Goal: Complete application form

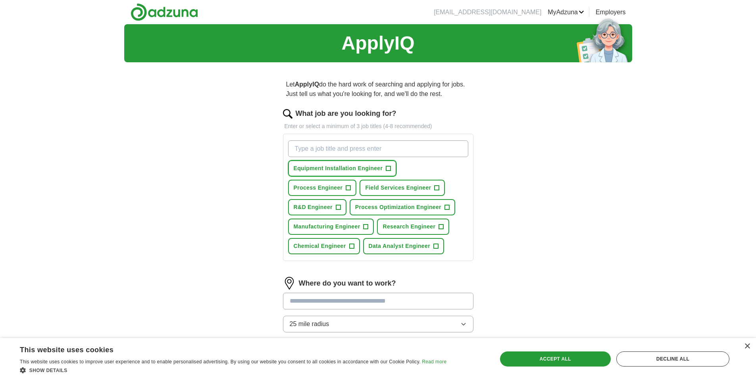
click at [387, 169] on span "+" at bounding box center [388, 168] width 5 height 6
click at [351, 185] on span "+" at bounding box center [348, 188] width 5 height 6
click at [434, 186] on span "+" at bounding box center [436, 188] width 5 height 6
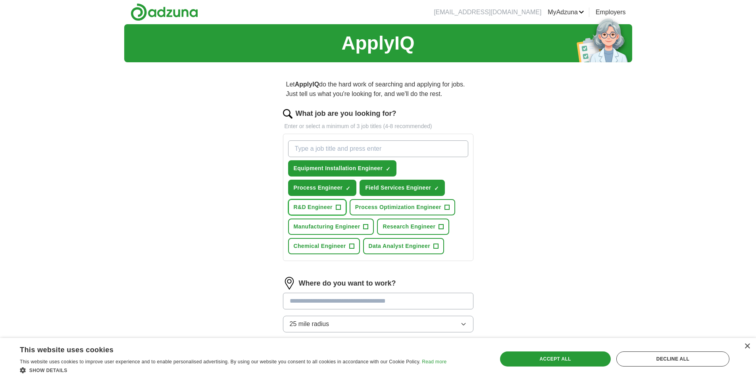
click at [341, 205] on span "+" at bounding box center [338, 207] width 5 height 5
click at [388, 205] on button "Process Optimization Engineer +" at bounding box center [402, 207] width 106 height 16
click at [361, 227] on button "Manufacturing Engineer +" at bounding box center [331, 227] width 86 height 16
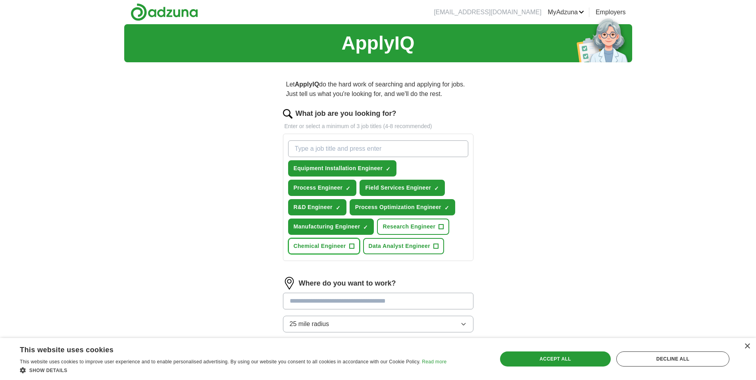
click at [347, 246] on button "Chemical Engineer +" at bounding box center [324, 246] width 72 height 16
click at [436, 229] on button "Research Engineer +" at bounding box center [413, 227] width 72 height 16
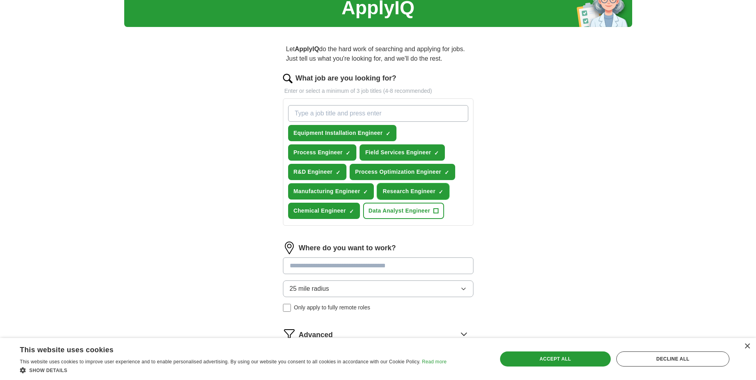
scroll to position [42, 0]
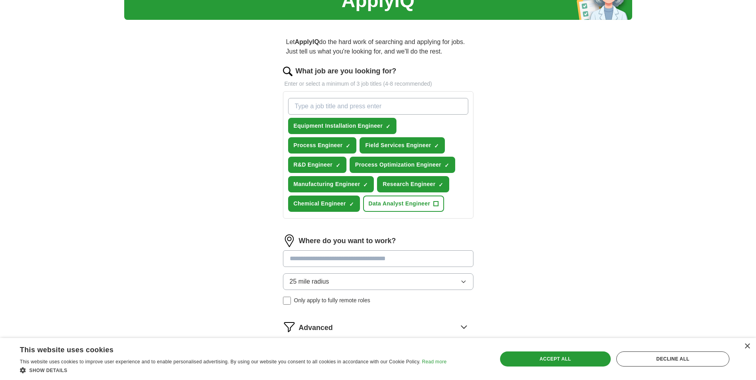
click at [391, 278] on button "25 mile radius" at bounding box center [378, 281] width 190 height 17
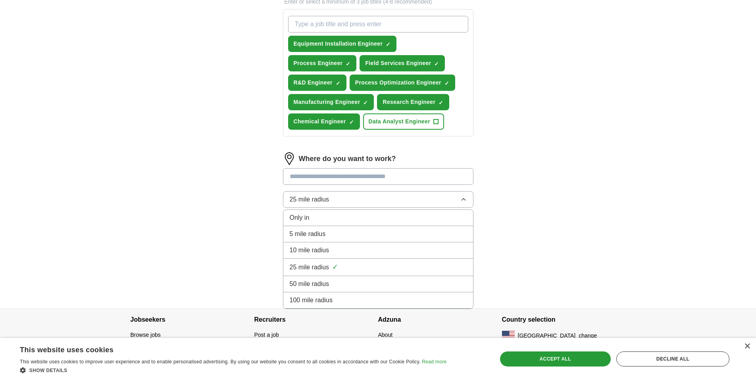
scroll to position [133, 0]
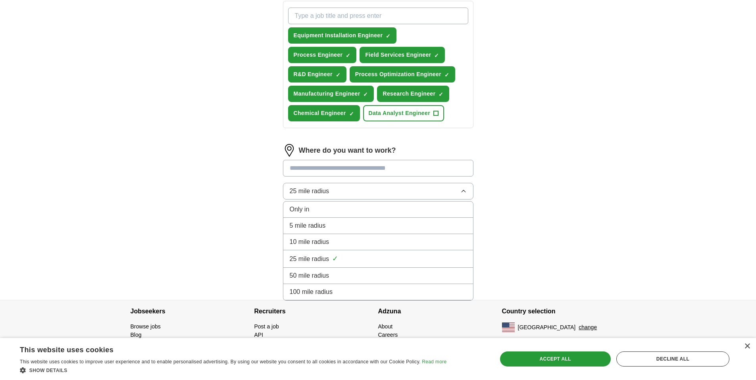
click at [366, 299] on li "100 mile radius" at bounding box center [378, 292] width 190 height 16
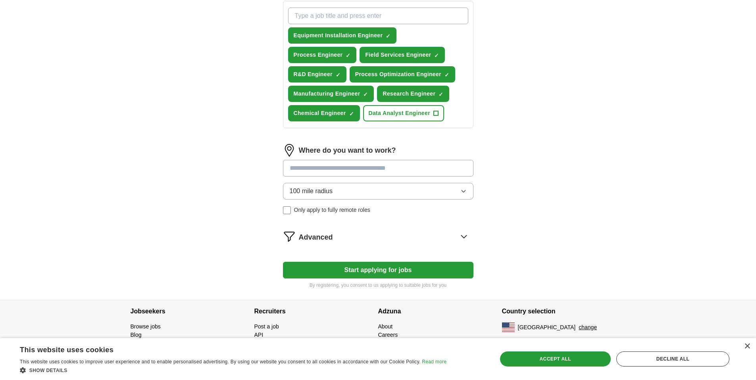
click at [345, 173] on input at bounding box center [378, 168] width 190 height 17
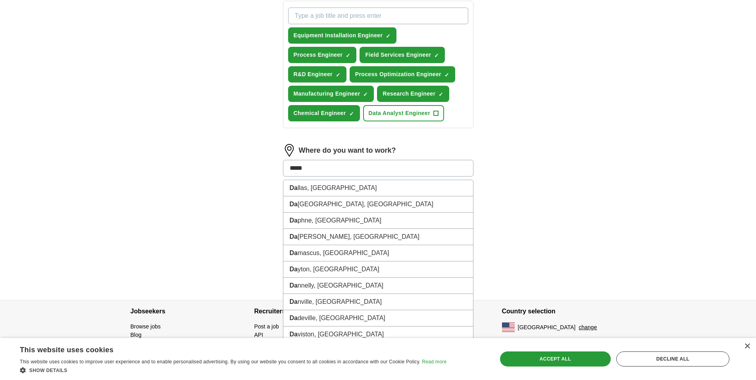
type input "******"
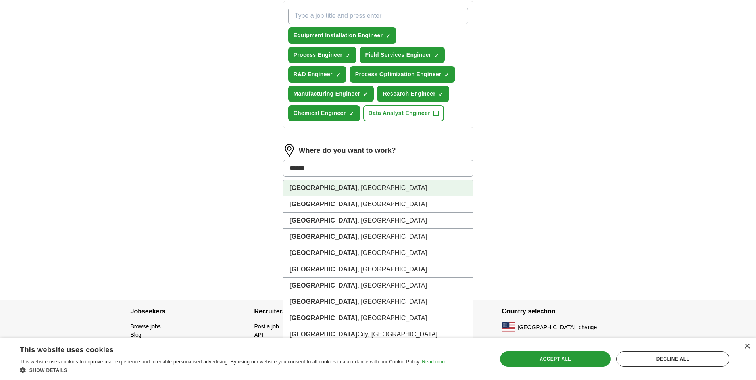
click at [329, 187] on li "[GEOGRAPHIC_DATA] , [GEOGRAPHIC_DATA]" at bounding box center [378, 188] width 190 height 16
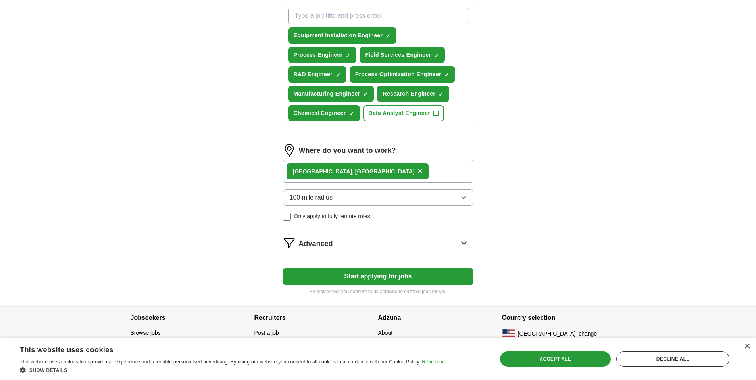
click at [315, 245] on span "Advanced" at bounding box center [316, 243] width 34 height 11
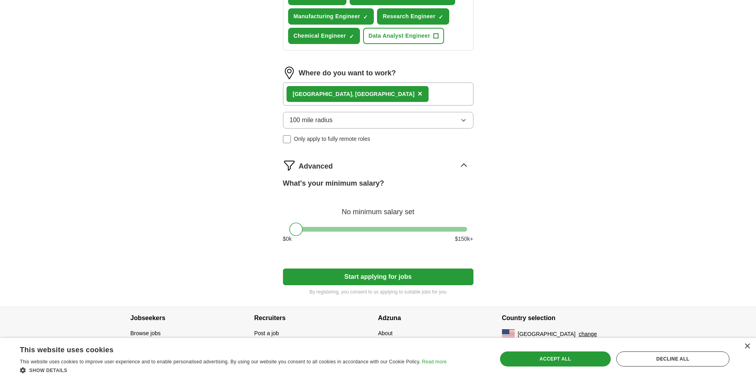
scroll to position [217, 0]
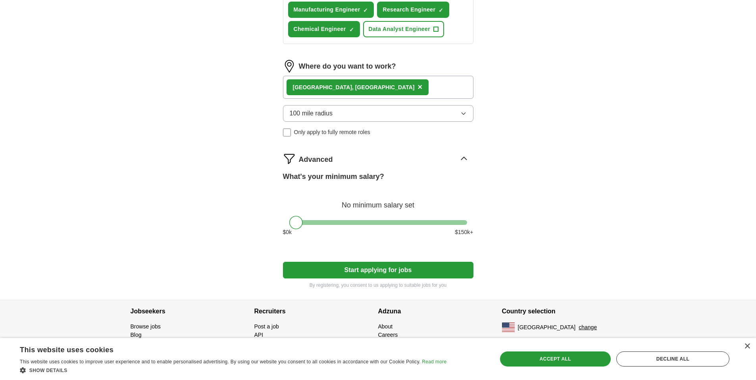
click at [395, 274] on button "Start applying for jobs" at bounding box center [378, 270] width 190 height 17
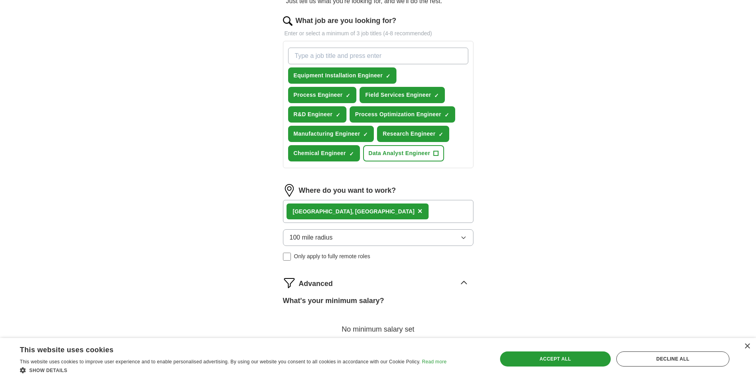
select select "**"
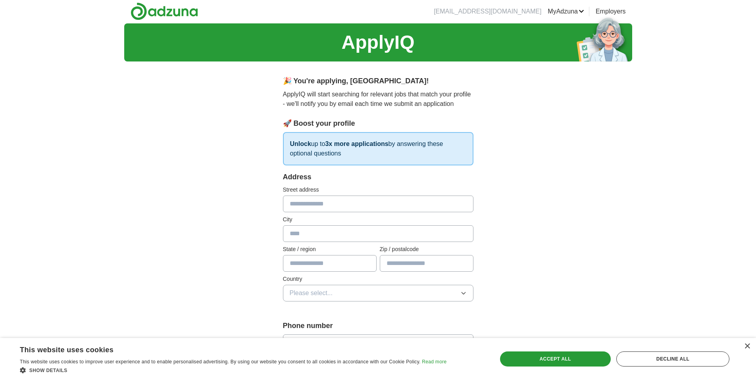
scroll to position [0, 0]
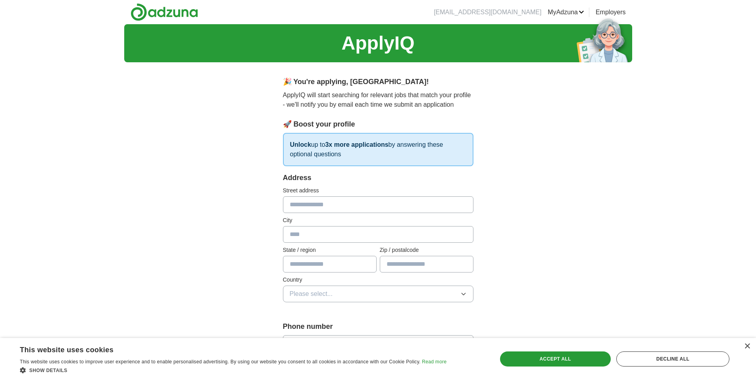
click at [366, 212] on input "text" at bounding box center [378, 204] width 190 height 17
type input "**********"
type input "******"
type input "**"
type input "*****"
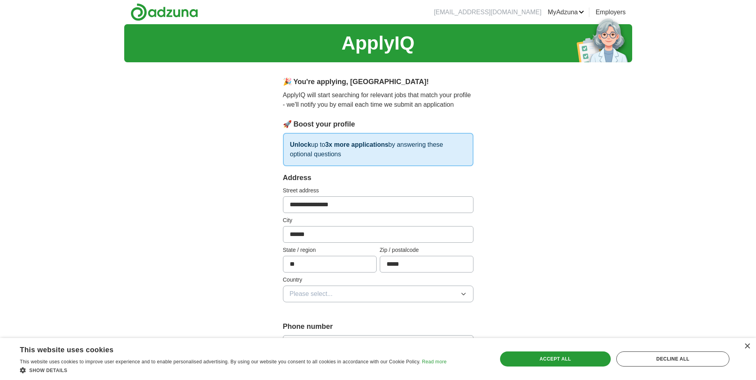
click at [298, 294] on span "Please select..." at bounding box center [311, 294] width 43 height 10
click at [294, 332] on span "[GEOGRAPHIC_DATA]" at bounding box center [323, 329] width 66 height 10
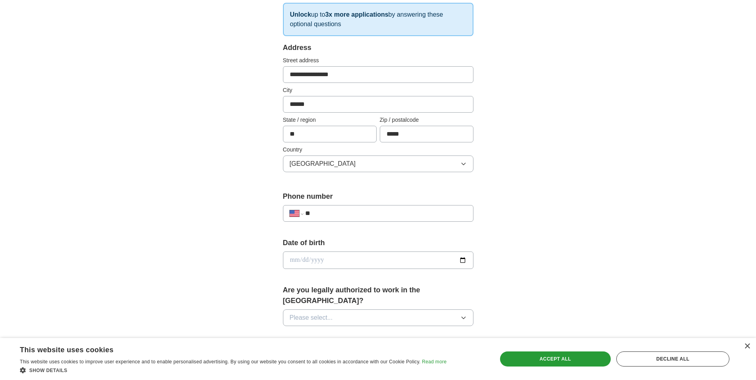
scroll to position [132, 0]
click at [396, 213] on input "**" at bounding box center [385, 212] width 161 height 10
type input "**********"
click at [411, 308] on button "Please select..." at bounding box center [378, 316] width 190 height 17
click at [291, 330] on span "Yes" at bounding box center [295, 335] width 10 height 10
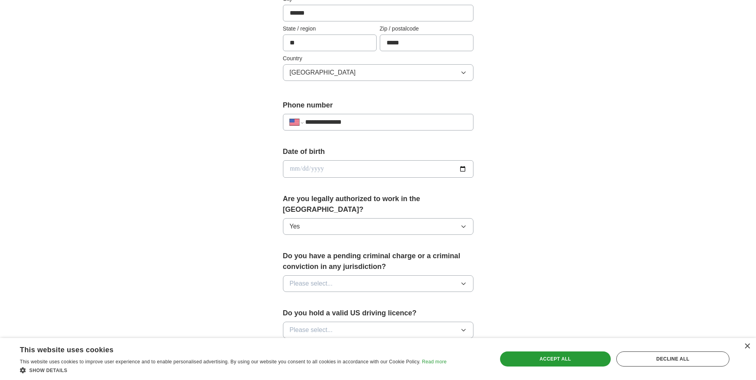
scroll to position [252, 0]
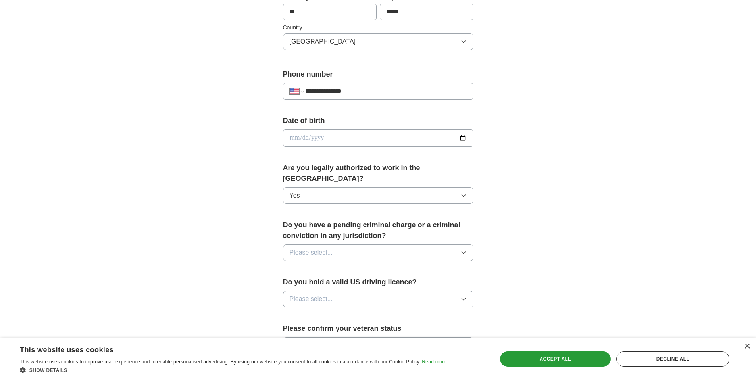
click at [394, 244] on button "Please select..." at bounding box center [378, 252] width 190 height 17
click at [343, 282] on div "No" at bounding box center [378, 287] width 177 height 10
click at [338, 291] on button "Please select..." at bounding box center [378, 299] width 190 height 17
click at [333, 309] on li "Yes" at bounding box center [378, 317] width 190 height 16
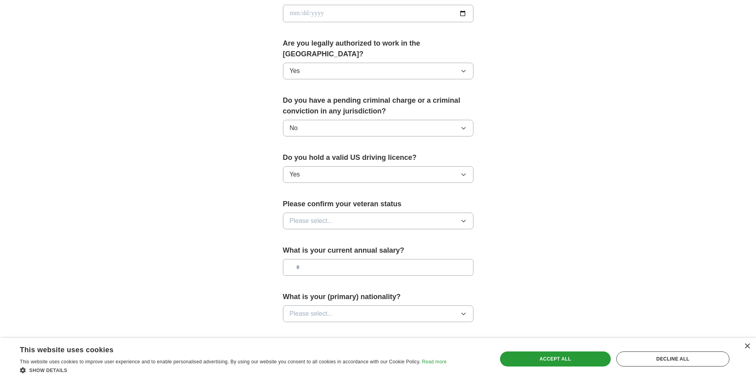
scroll to position [386, 0]
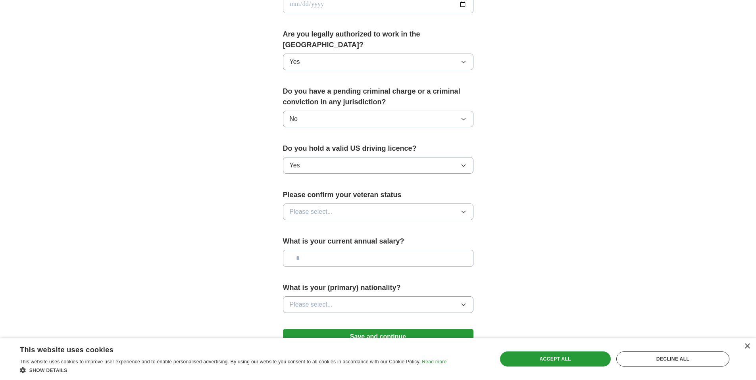
click at [425, 203] on button "Please select..." at bounding box center [378, 211] width 190 height 17
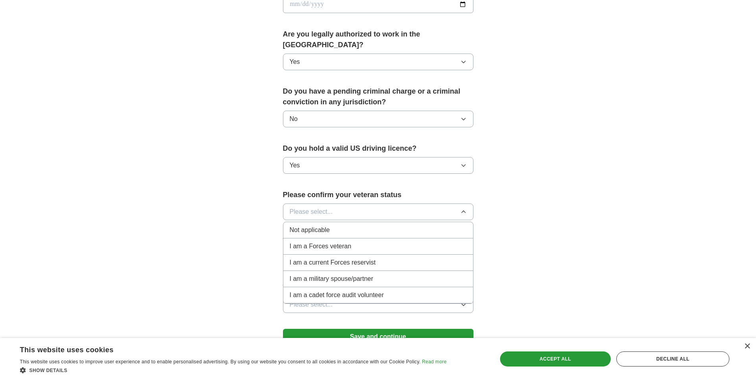
click at [365, 241] on li "I am a Forces veteran" at bounding box center [378, 246] width 190 height 16
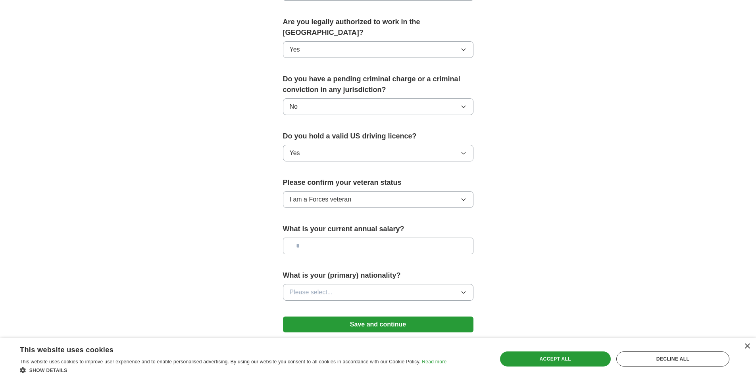
scroll to position [409, 0]
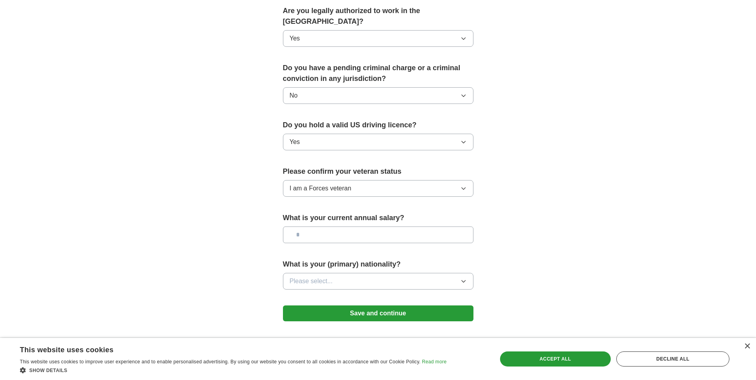
click at [369, 273] on button "Please select..." at bounding box center [378, 281] width 190 height 17
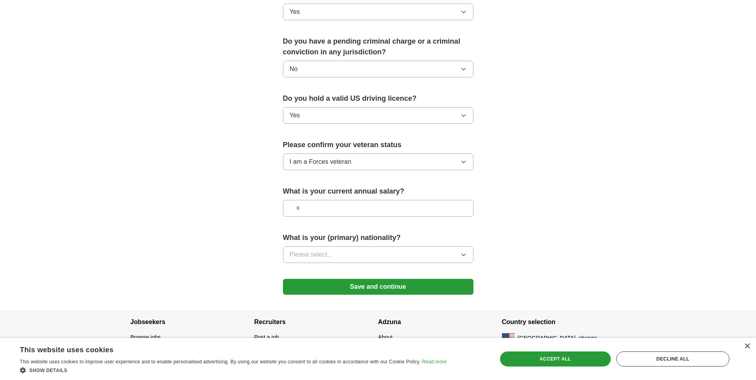
click at [409, 246] on button "Please select..." at bounding box center [378, 254] width 190 height 17
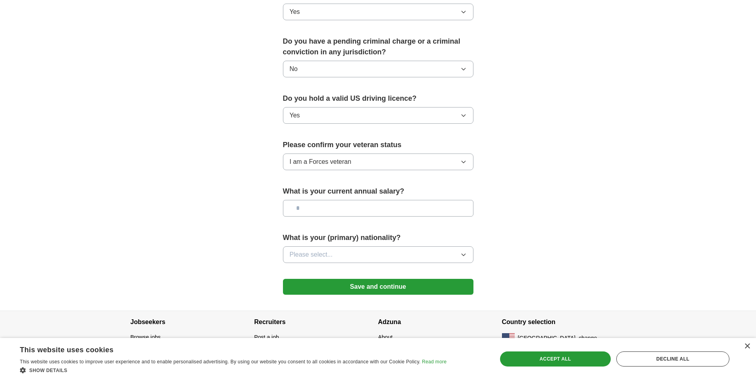
click at [397, 279] on button "Save and continue" at bounding box center [378, 287] width 190 height 16
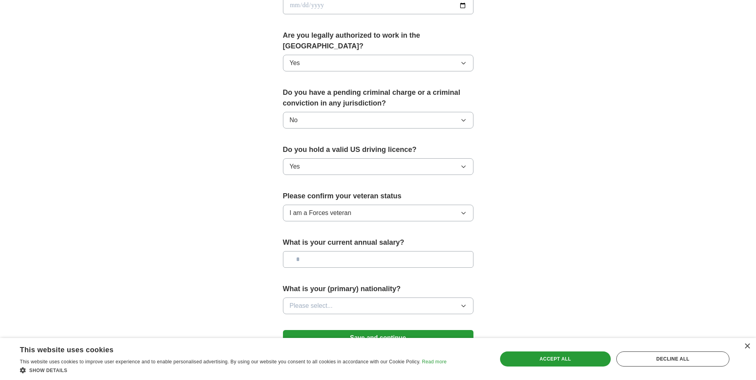
scroll to position [380, 0]
